Goal: Transaction & Acquisition: Purchase product/service

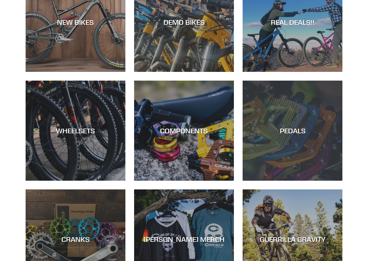
click at [311, 181] on div "PEDALS" at bounding box center [292, 181] width 100 height 0
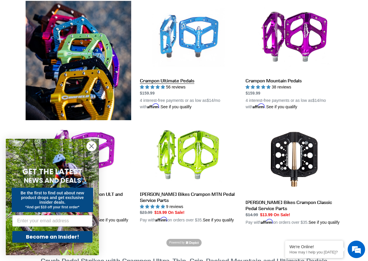
scroll to position [174, 0]
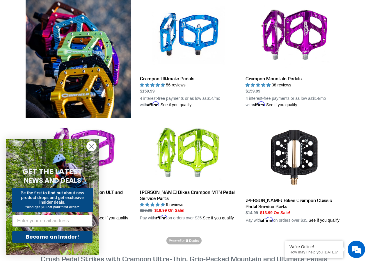
click at [93, 144] on circle "Close dialog" at bounding box center [92, 146] width 10 height 10
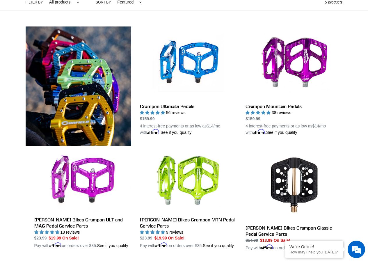
scroll to position [145, 0]
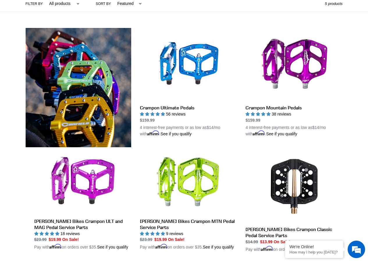
click at [77, 117] on img at bounding box center [79, 87] width 106 height 119
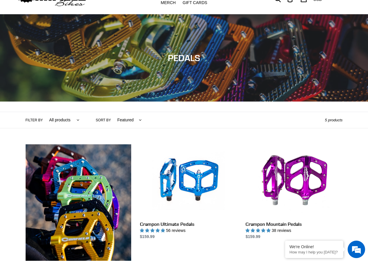
click at [69, 120] on select "All products Components Crampon Ultimate Pedals" at bounding box center [63, 120] width 38 height 16
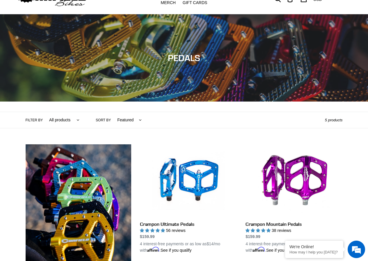
select select "/collections/pedals/pedals"
click at [44, 112] on select "All products Components Crampon Ultimate Pedals" at bounding box center [63, 120] width 38 height 16
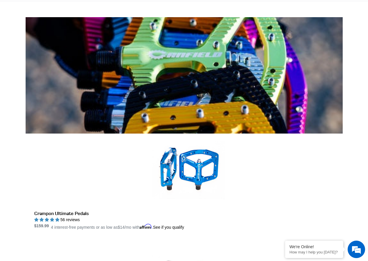
scroll to position [156, 0]
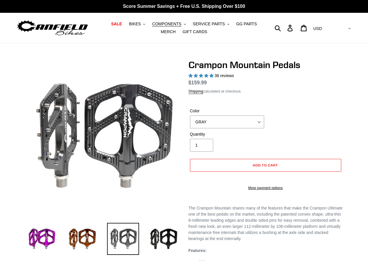
select select "highest-rating"
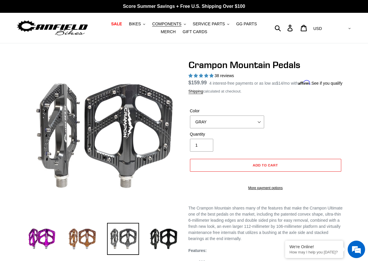
click at [88, 239] on img at bounding box center [82, 239] width 32 height 32
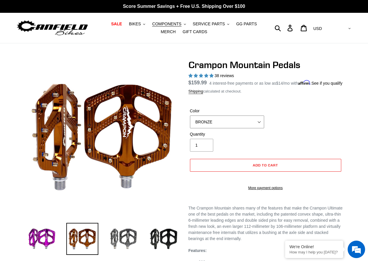
click at [224, 128] on select "GRAY BLACK STEALTH - Sold out POLISHED RED BLUE [GEOGRAPHIC_DATA] ORANGE PNW GR…" at bounding box center [227, 121] width 74 height 13
select select "ORANGE"
click at [190, 122] on select "GRAY BLACK STEALTH - Sold out POLISHED RED BLUE [GEOGRAPHIC_DATA] ORANGE PNW GR…" at bounding box center [227, 121] width 74 height 13
